Goal: Information Seeking & Learning: Check status

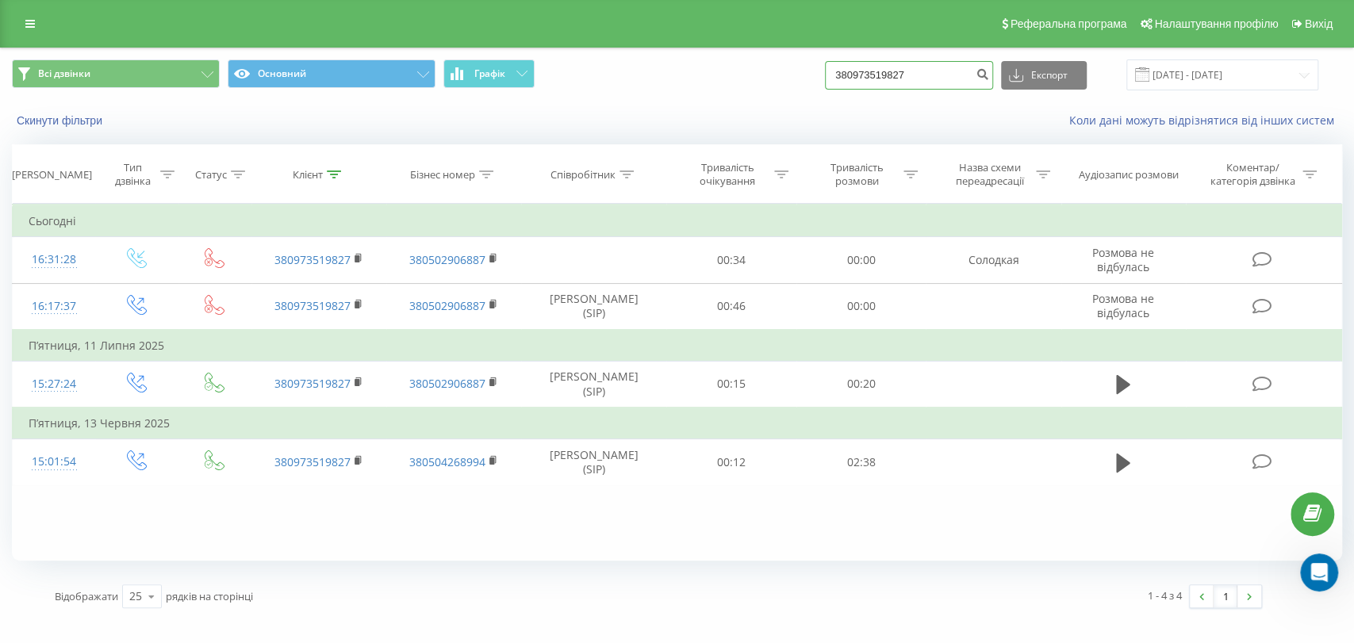
drag, startPoint x: 948, startPoint y: 76, endPoint x: 808, endPoint y: 69, distance: 139.8
click at [808, 69] on div "Всі дзвінки Основний Графік 380973519827 Експорт .csv .xls .xlsx [DATE] - [DATE]" at bounding box center [677, 75] width 1330 height 31
paste input "504102875"
type input "380504102875"
click at [989, 77] on icon "submit" at bounding box center [982, 72] width 13 height 10
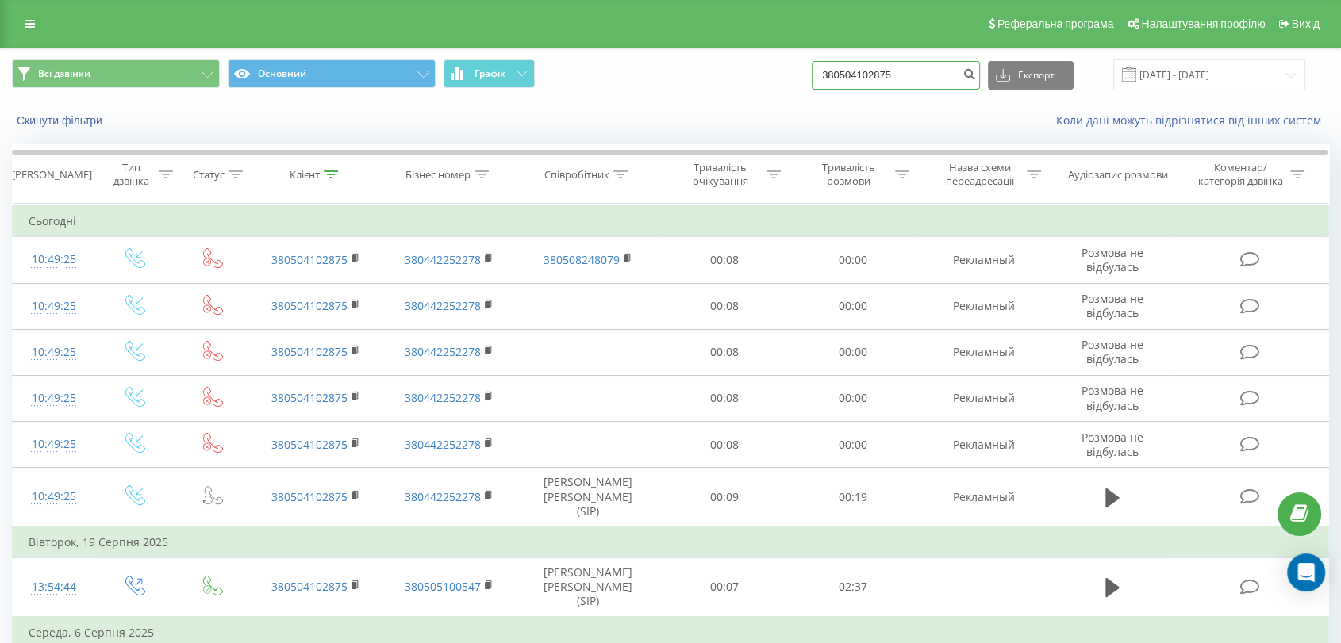
click at [900, 71] on input "380504102875" at bounding box center [896, 75] width 168 height 29
paste input "678556092"
type input "380678556092"
click at [976, 77] on icon "submit" at bounding box center [968, 72] width 13 height 10
